Goal: Navigation & Orientation: Find specific page/section

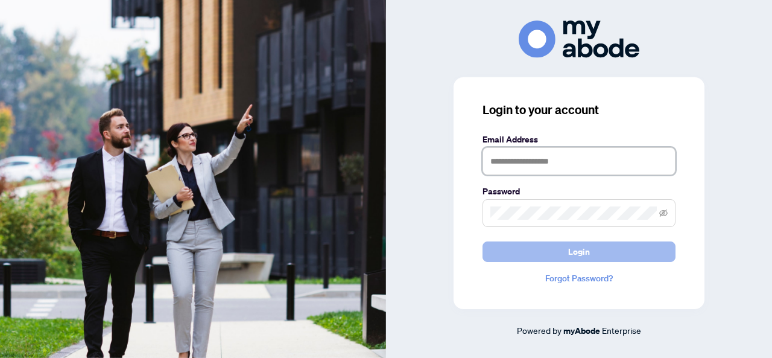
type input "**********"
click at [570, 255] on span "Login" at bounding box center [579, 251] width 22 height 19
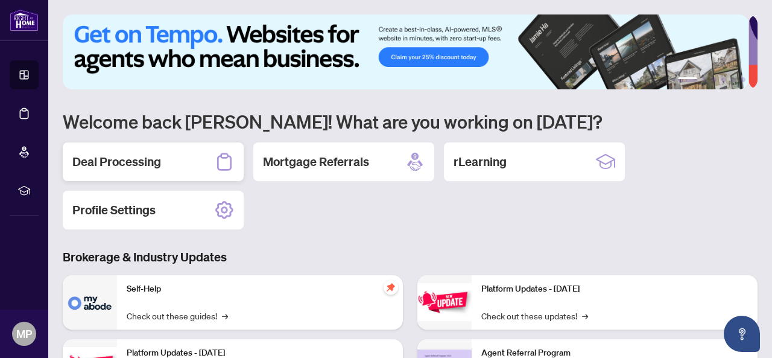
click at [151, 166] on h2 "Deal Processing" at bounding box center [116, 161] width 89 height 17
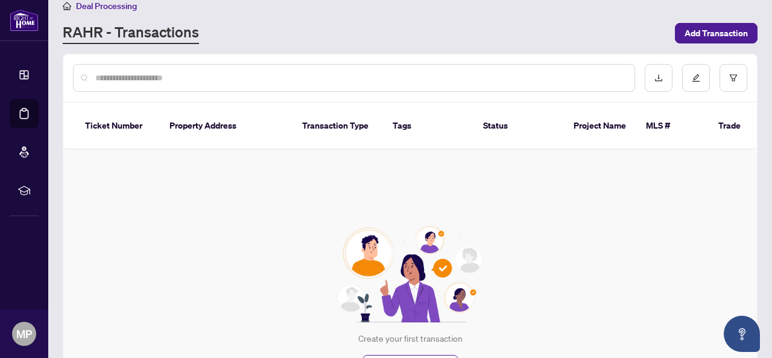
scroll to position [15, 0]
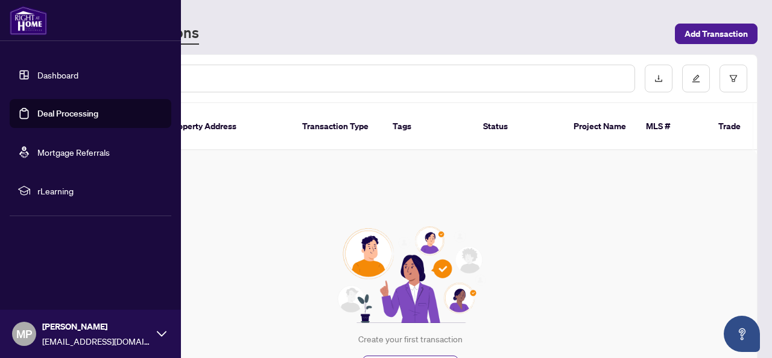
click at [66, 70] on link "Dashboard" at bounding box center [57, 74] width 41 height 11
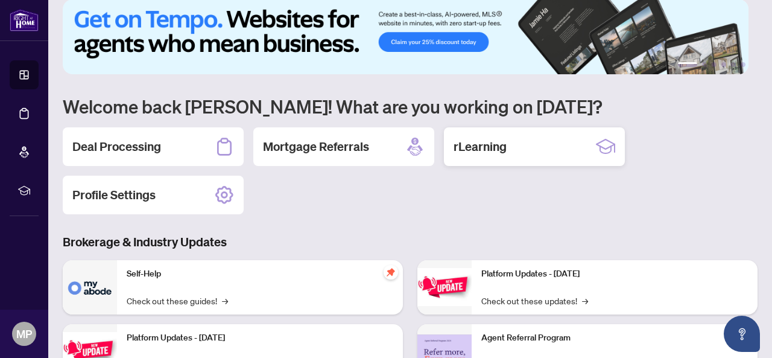
click at [497, 143] on h2 "rLearning" at bounding box center [479, 146] width 53 height 17
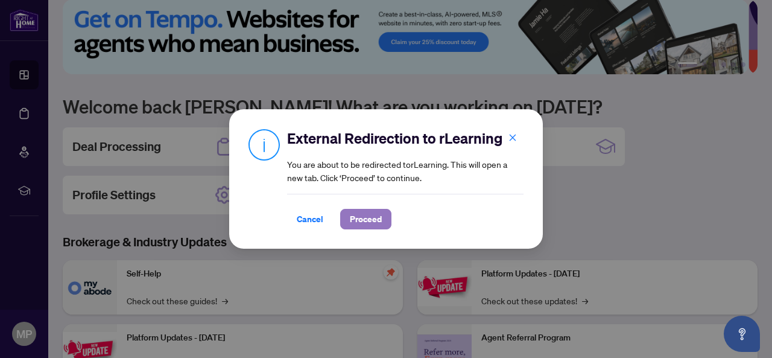
click at [359, 223] on span "Proceed" at bounding box center [366, 218] width 32 height 19
